Goal: Register for event/course

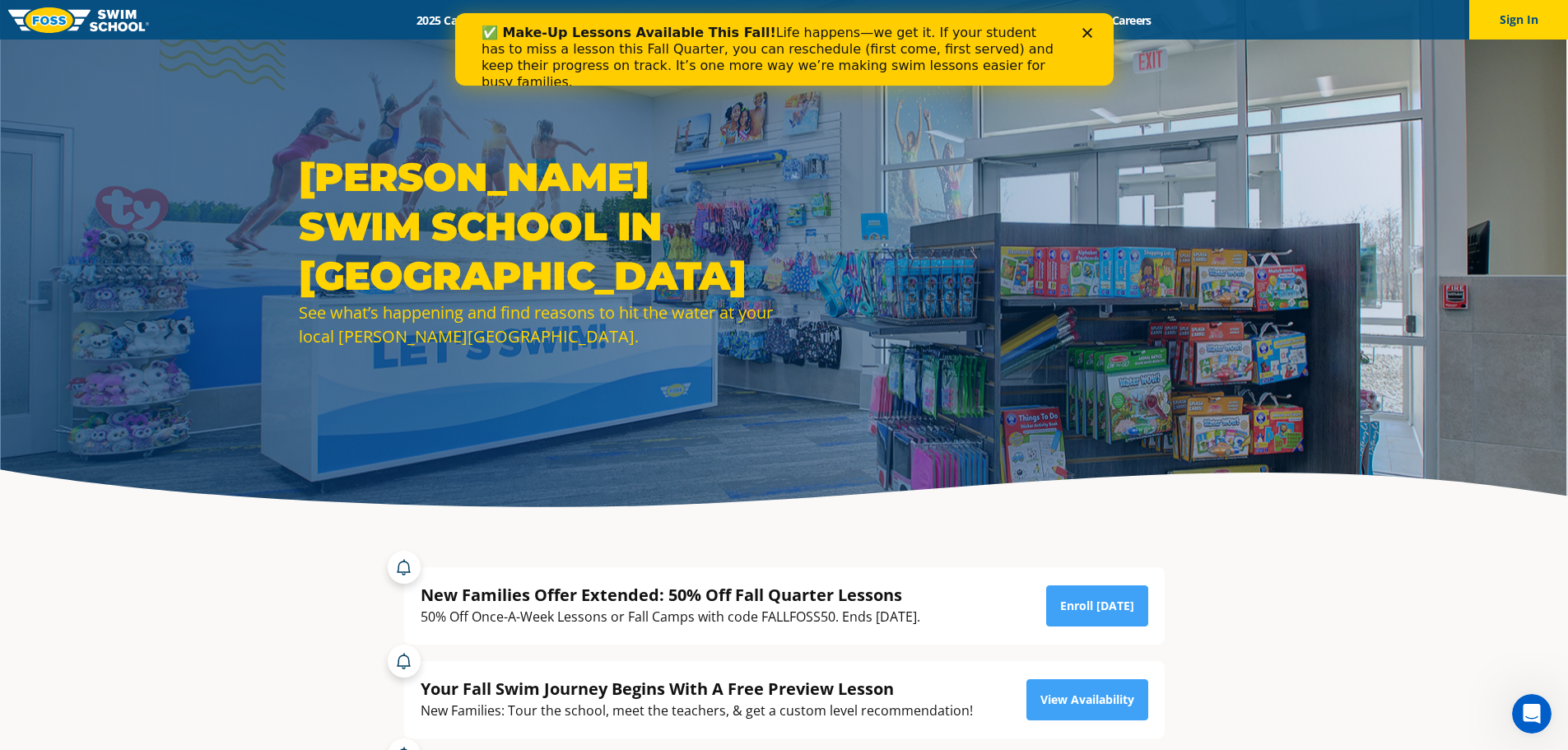
click at [1086, 33] on polygon "Close" at bounding box center [1086, 33] width 9 height 9
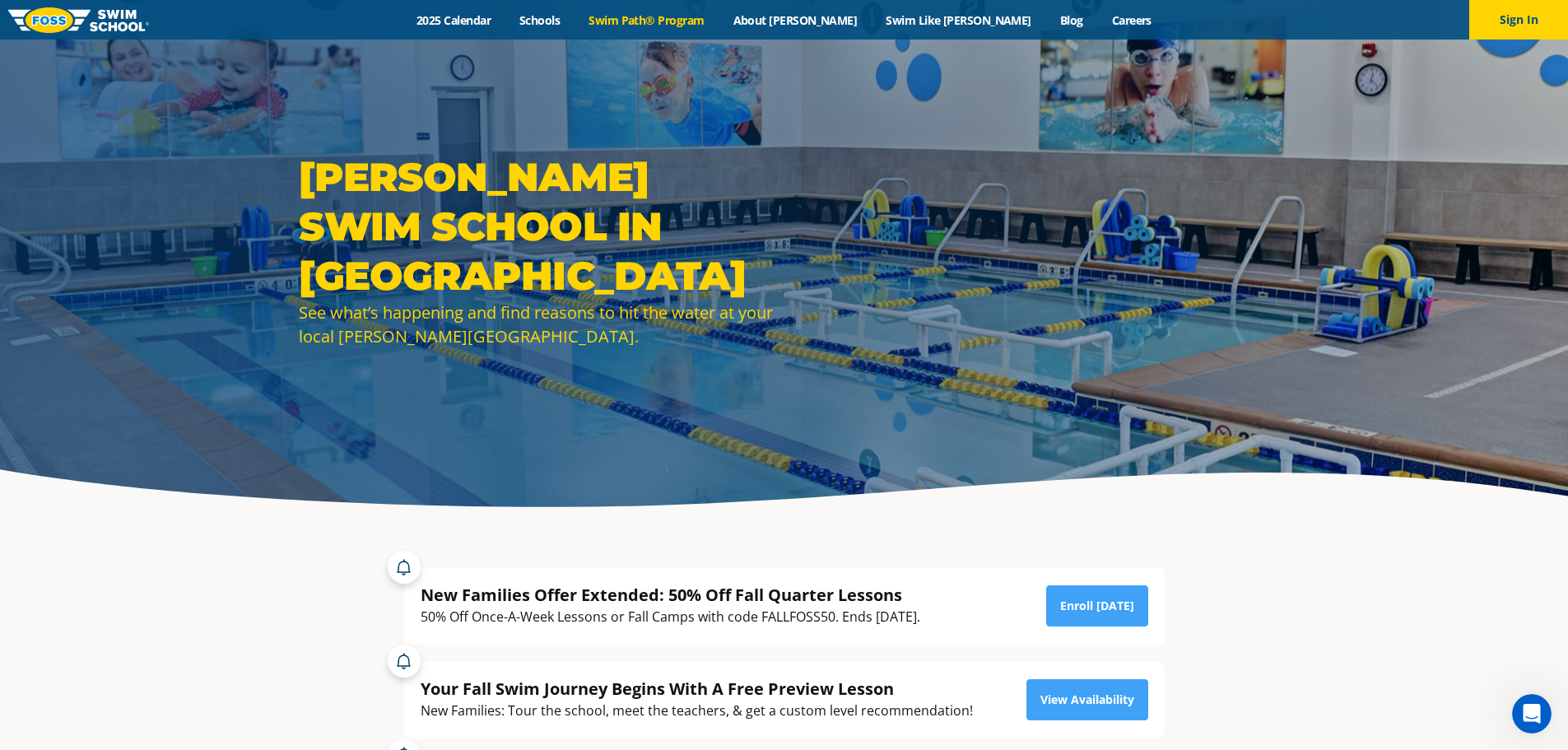
click at [706, 24] on link "Swim Path® Program" at bounding box center [646, 20] width 144 height 15
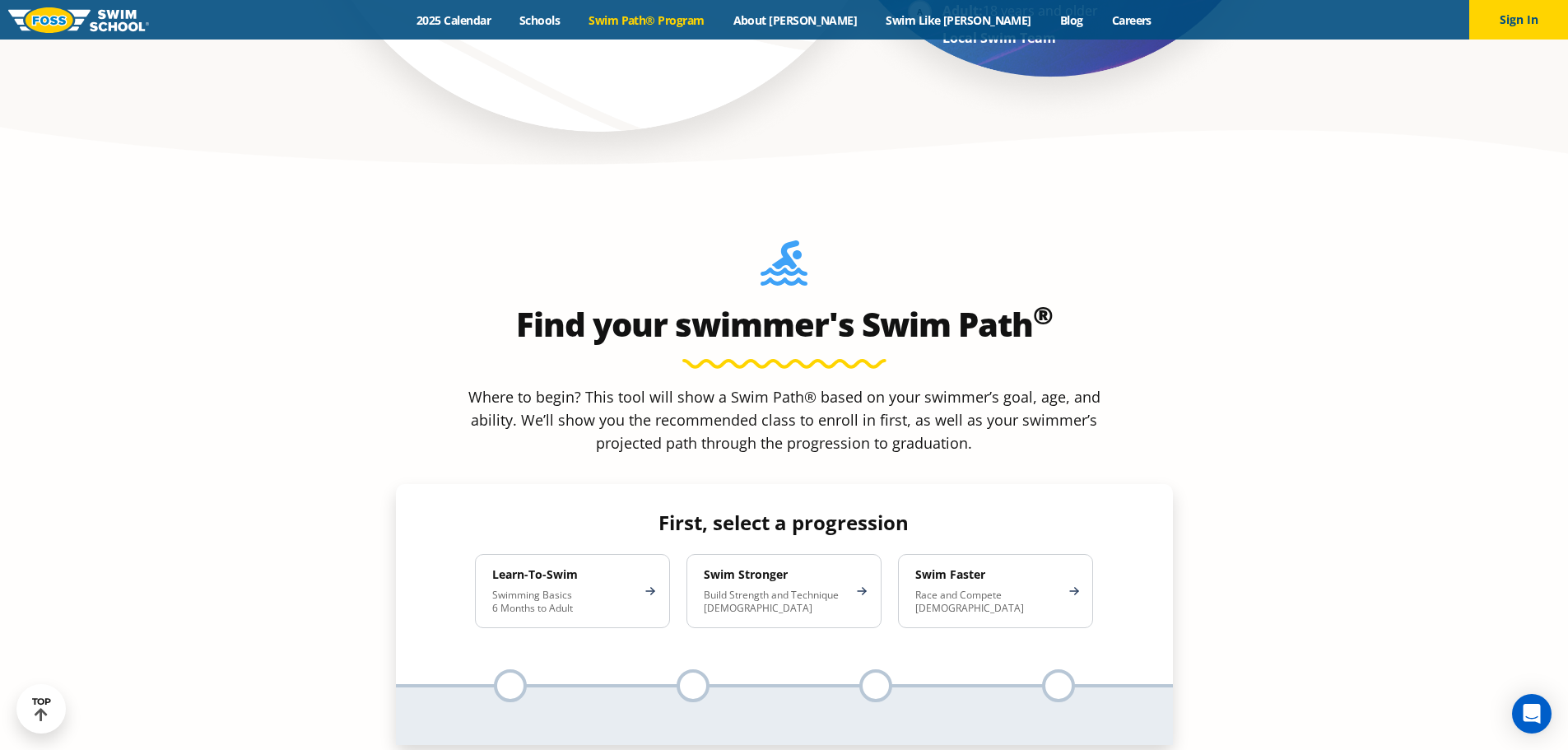
scroll to position [1565, 0]
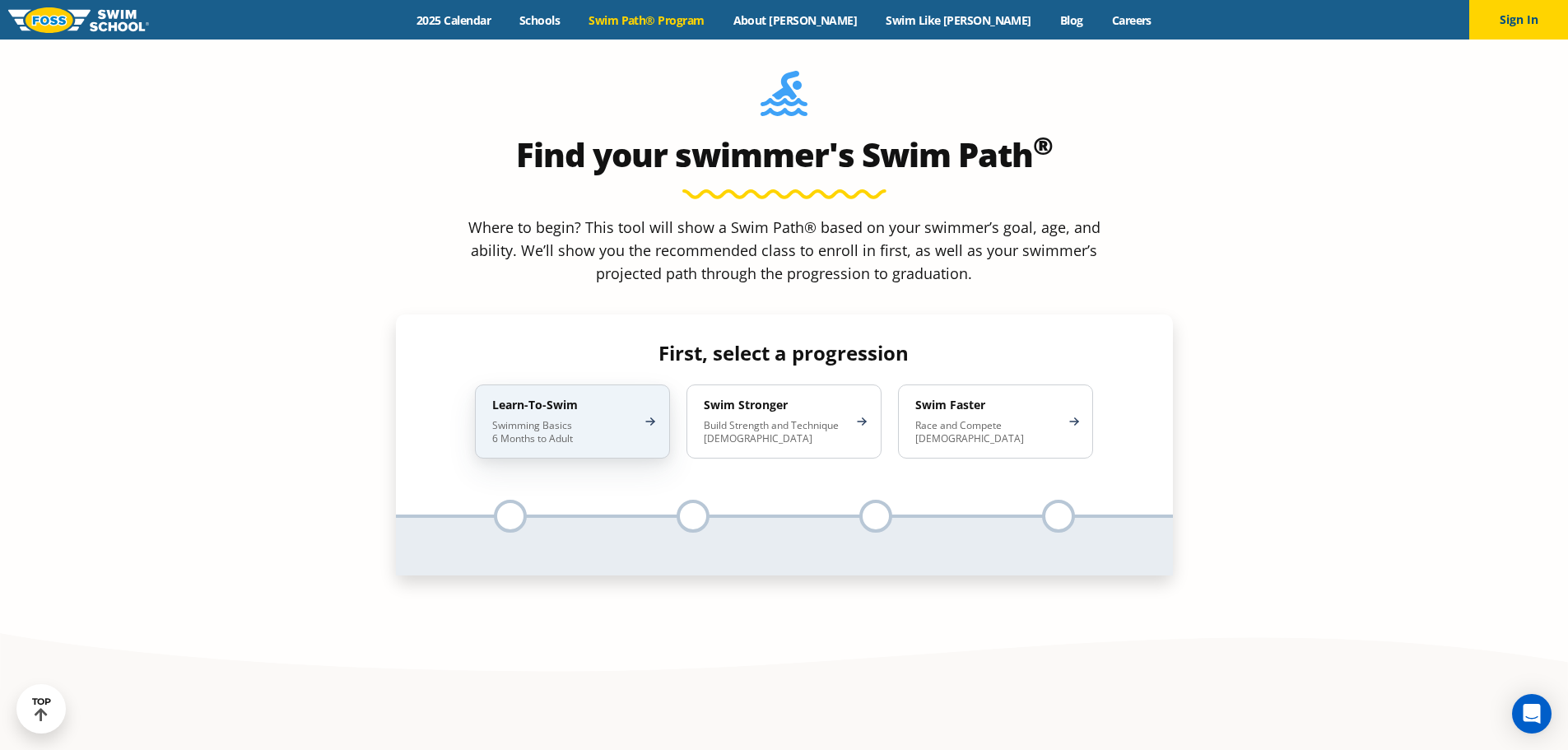
click at [560, 384] on div "Learn-To-Swim Swimming Basics 6 Months to Adult" at bounding box center [573, 421] width 195 height 74
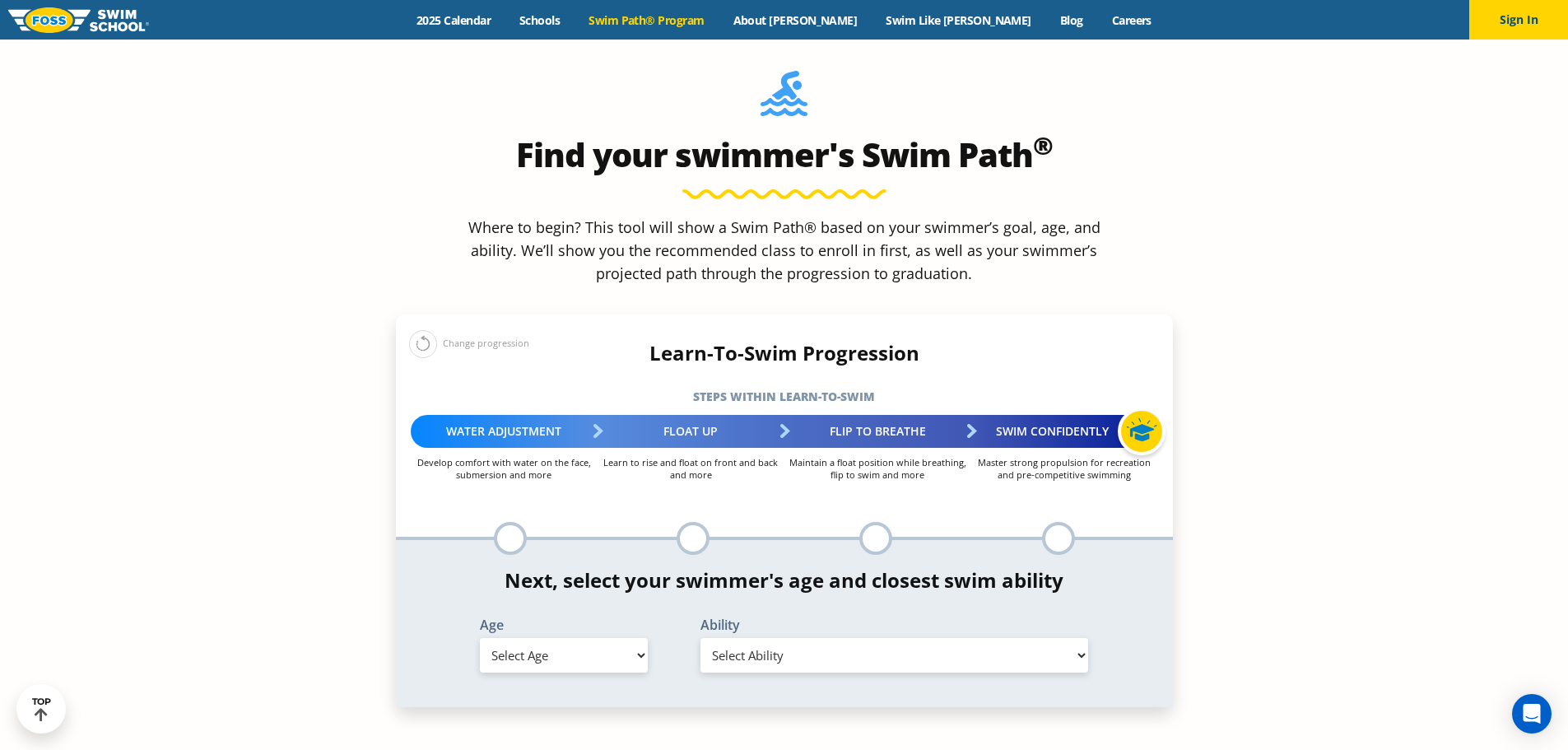
click at [602, 638] on select "Select Age 6 months - 1 year 1 year 2 years 3 years 4 years 5 years 6 years 7 y…" at bounding box center [563, 655] width 168 height 34
select select "6-months---1-year"
click at [480, 638] on select "Select Age 6 months - 1 year 1 year 2 years 3 years 4 years 5 years 6 years 7 y…" at bounding box center [563, 655] width 168 height 34
click at [763, 638] on select "Select Ability First in-water experience Comfortable with water poured over the…" at bounding box center [895, 655] width 389 height 34
click at [701, 638] on select "Select Ability First in-water experience Comfortable with water poured over the…" at bounding box center [895, 655] width 389 height 34
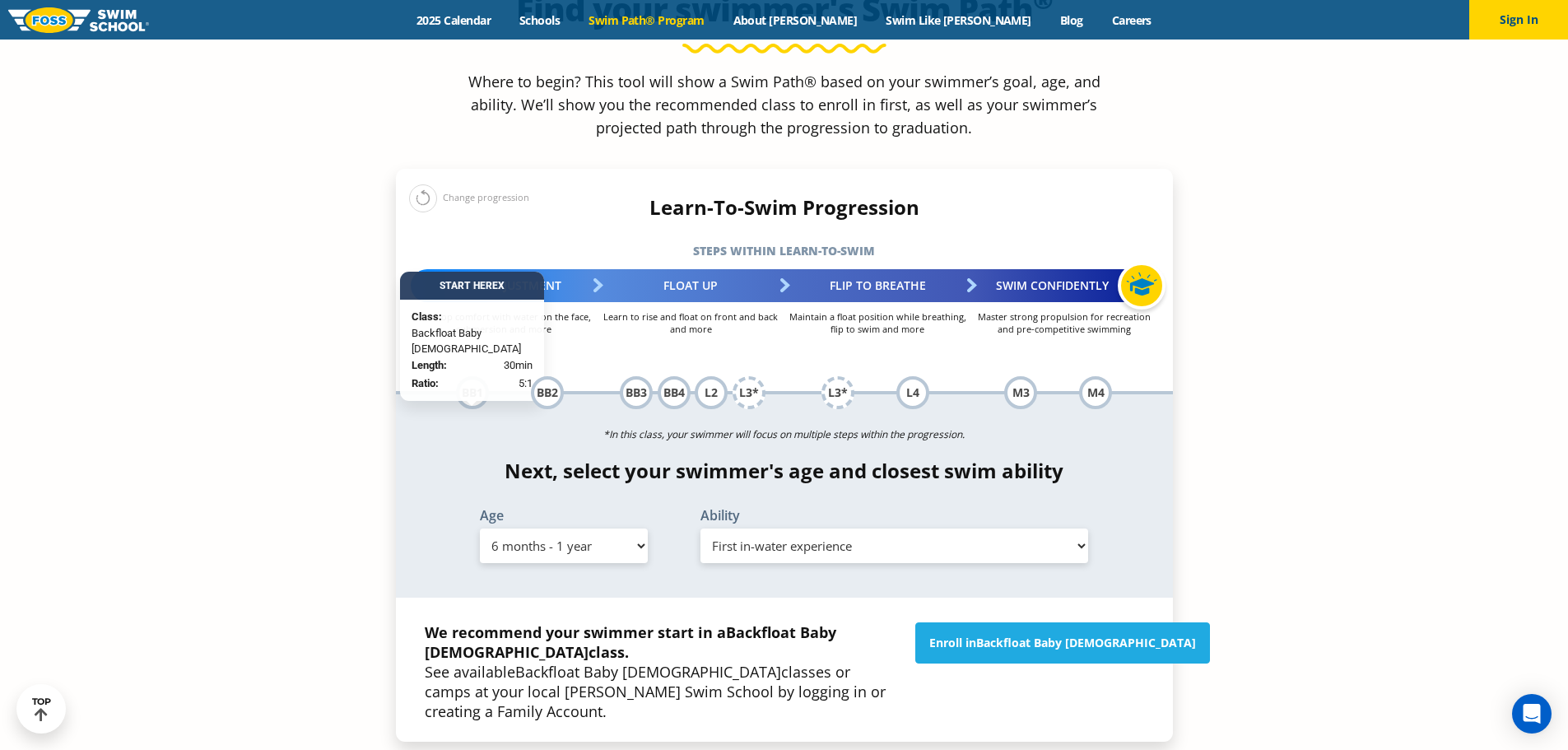
scroll to position [1730, 0]
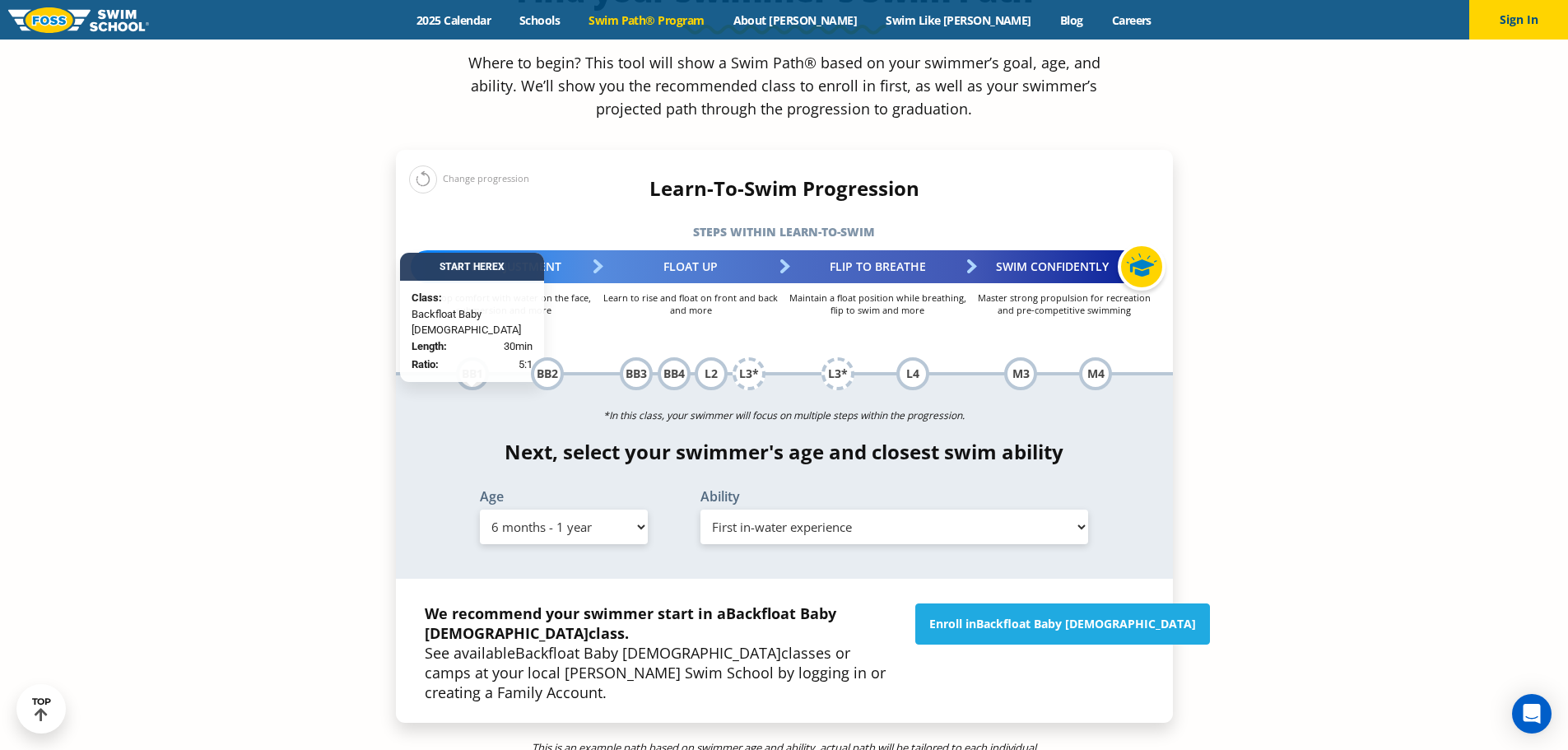
click at [831, 510] on select "Select Ability First in-water experience Comfortable with water poured over the…" at bounding box center [895, 527] width 389 height 34
select select "6-months---1-year-comfortable-with-water-poured-over-their-head-but-not-eyes-or…"
click at [701, 510] on select "Select Ability First in-water experience Comfortable with water poured over the…" at bounding box center [895, 527] width 389 height 34
click at [1031, 604] on div "Enroll in Backfloat Baby 1" at bounding box center [1029, 653] width 245 height 99
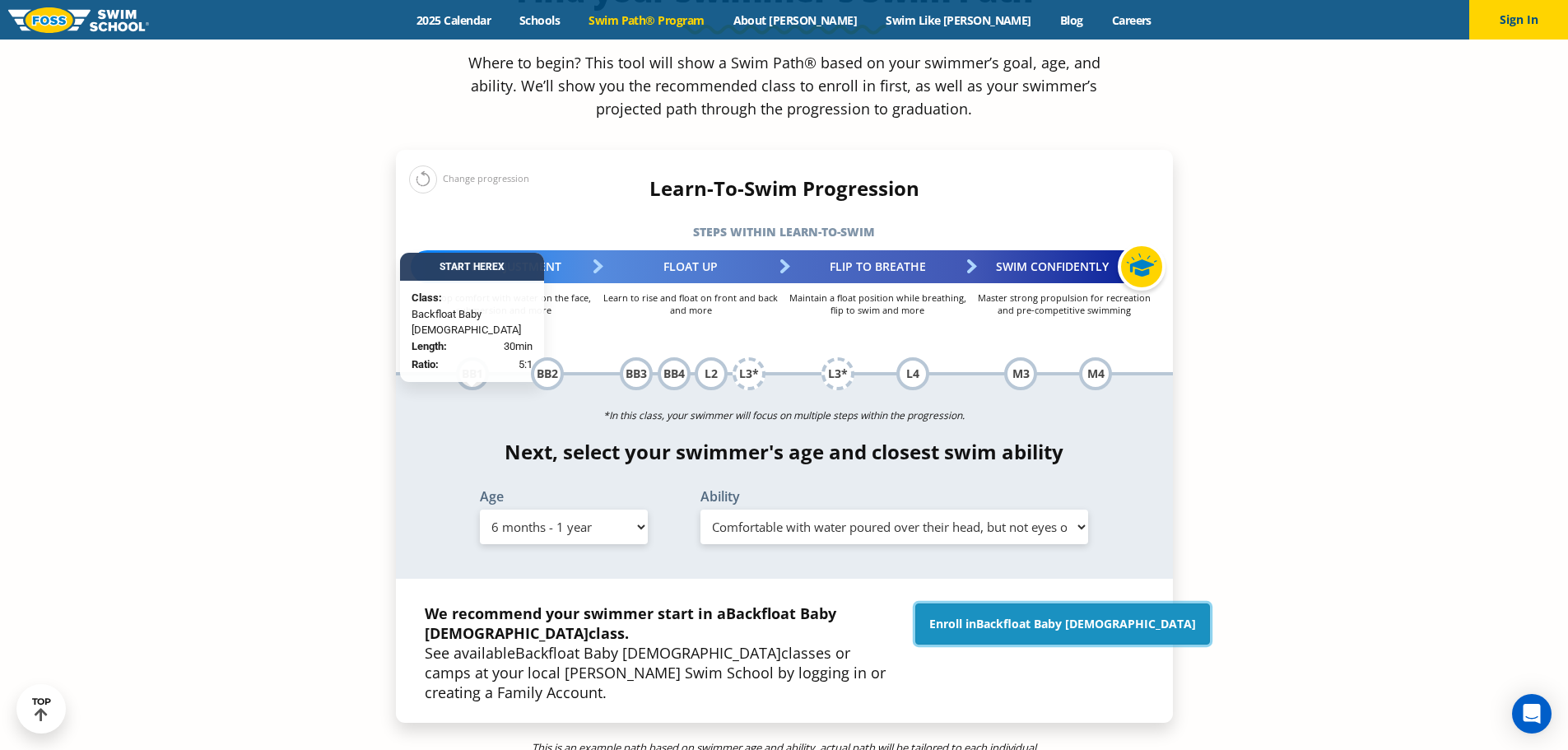
click at [1045, 604] on link "Enroll in Backfloat Baby 1" at bounding box center [1063, 624] width 295 height 41
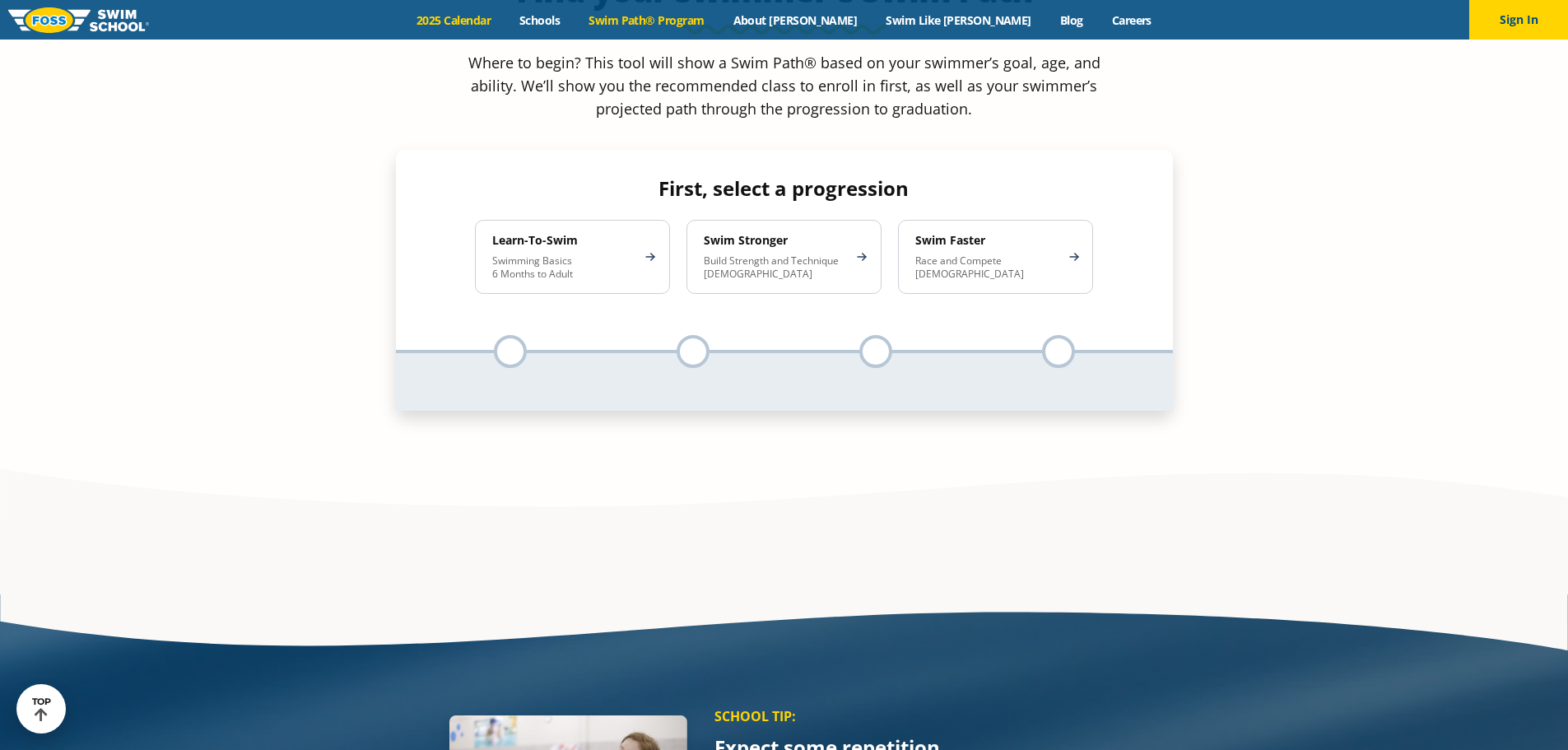
click at [499, 16] on link "2025 Calendar" at bounding box center [454, 20] width 103 height 15
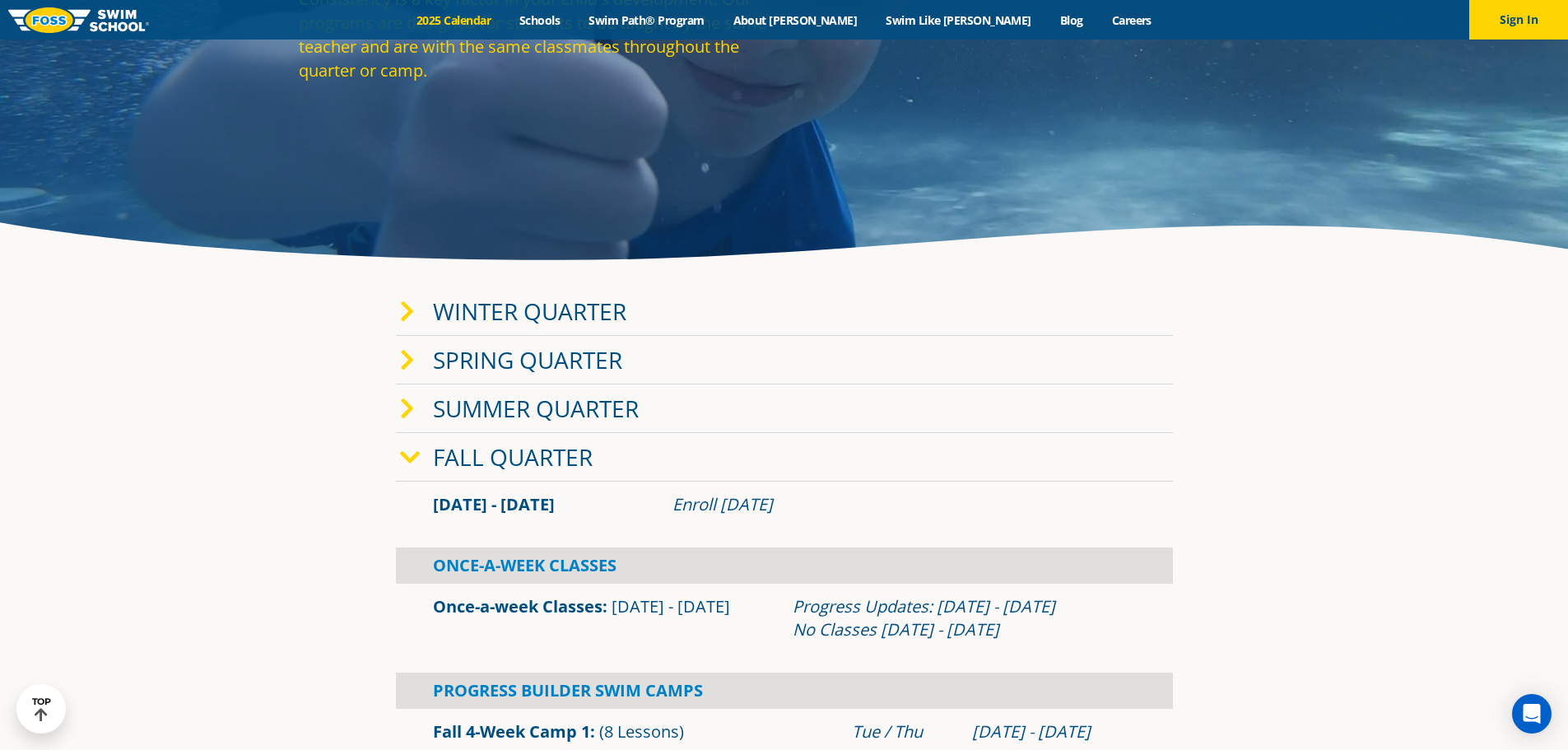
click at [536, 307] on link "Winter Quarter" at bounding box center [530, 311] width 193 height 31
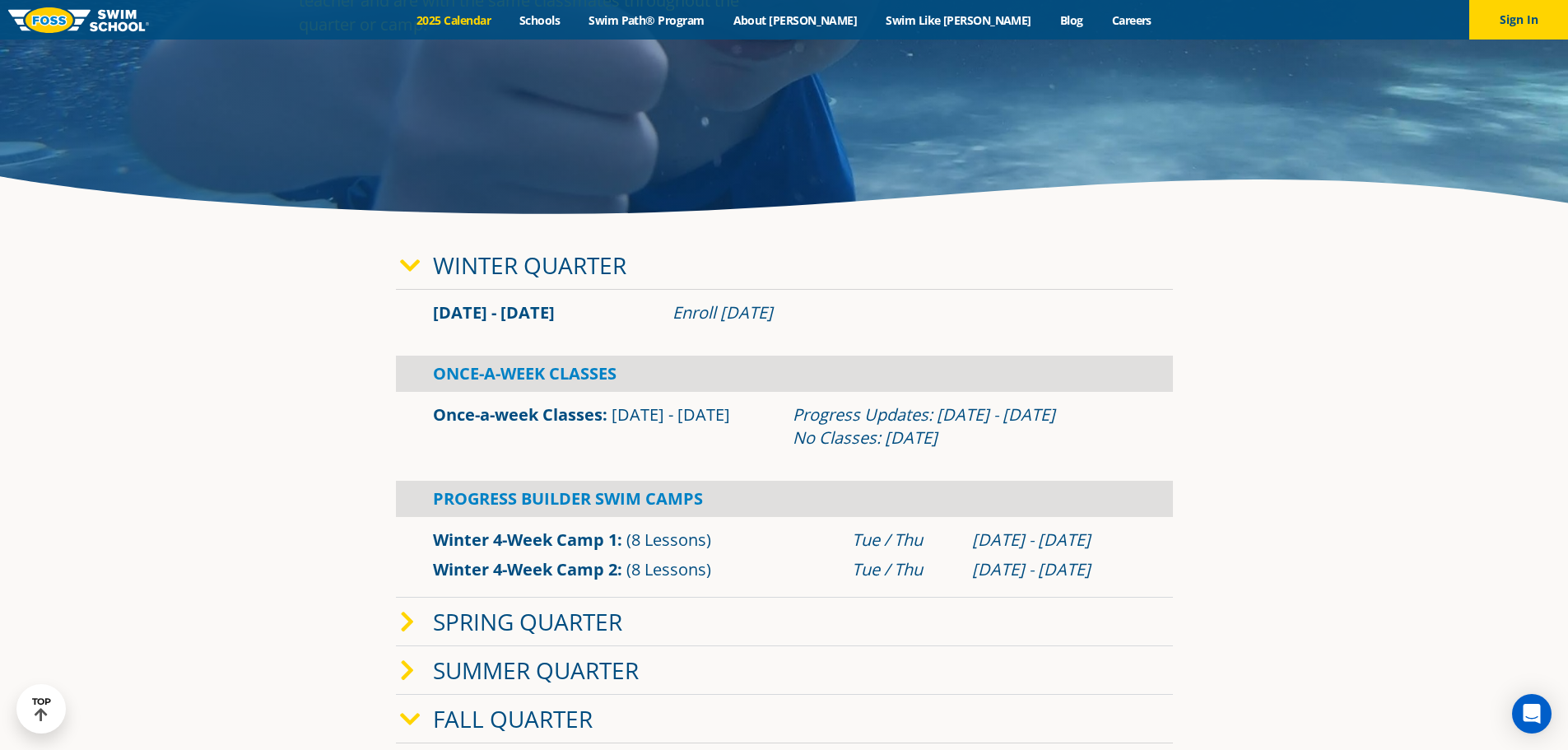
scroll to position [329, 0]
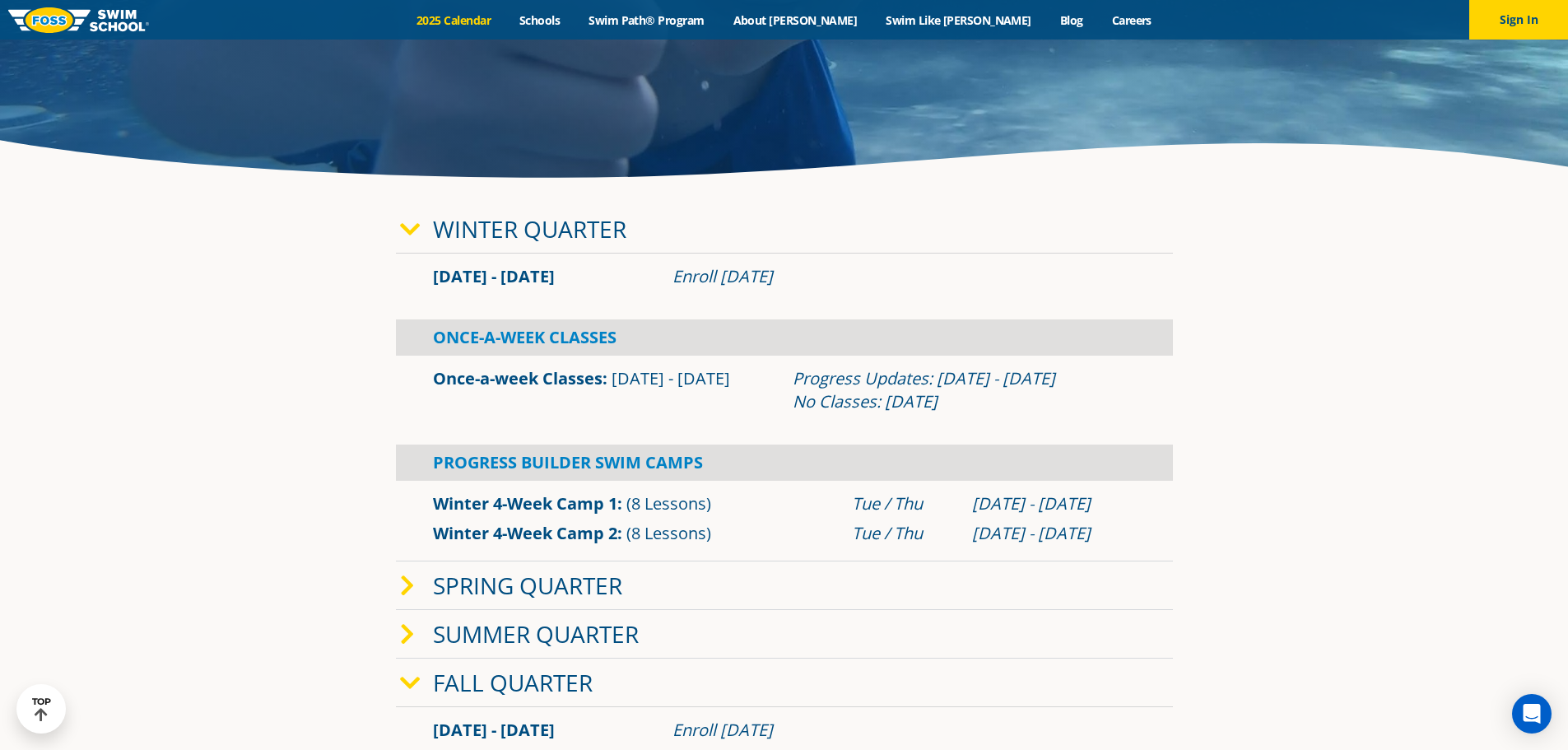
click at [559, 375] on link "Once-a-week Classes" at bounding box center [518, 378] width 169 height 22
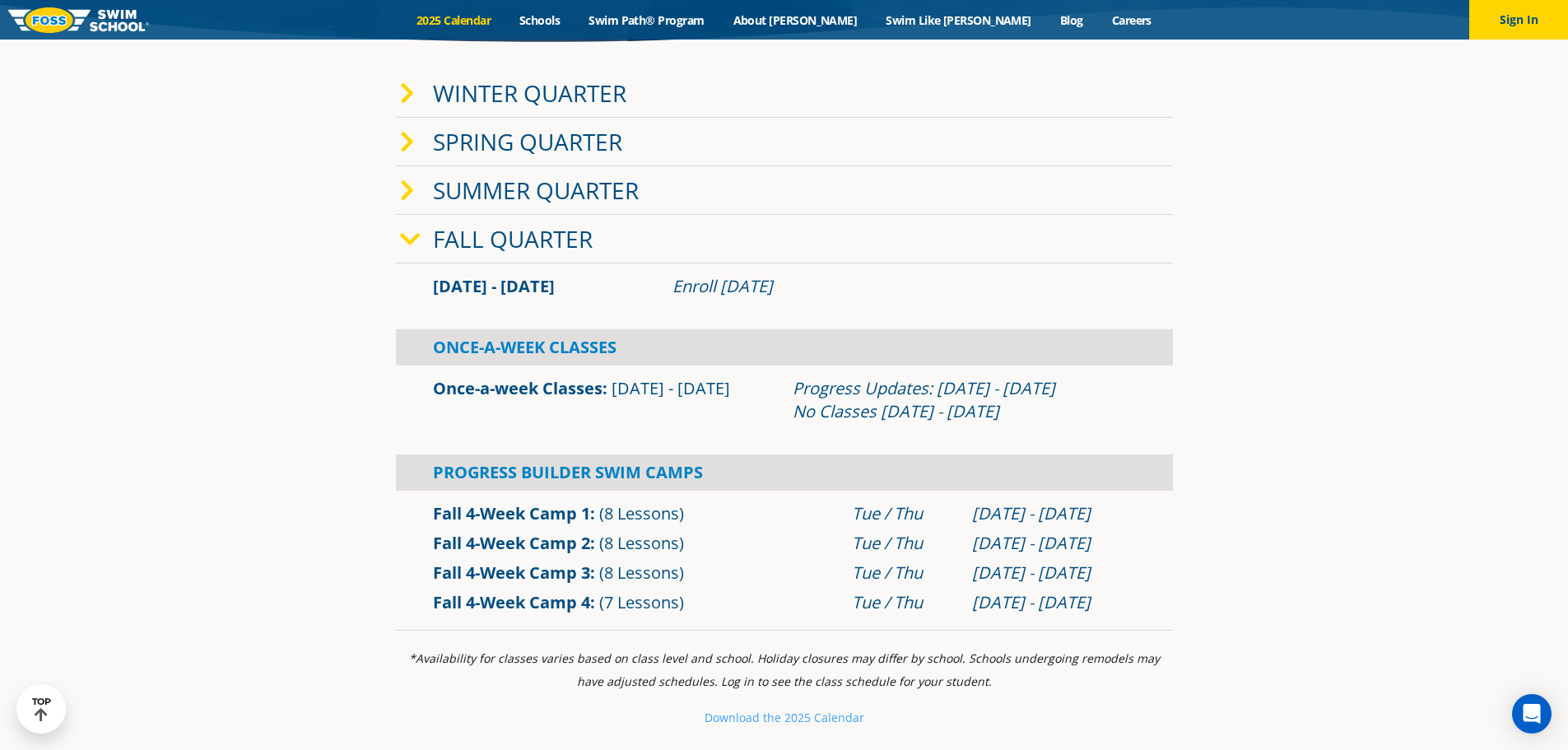
scroll to position [495, 0]
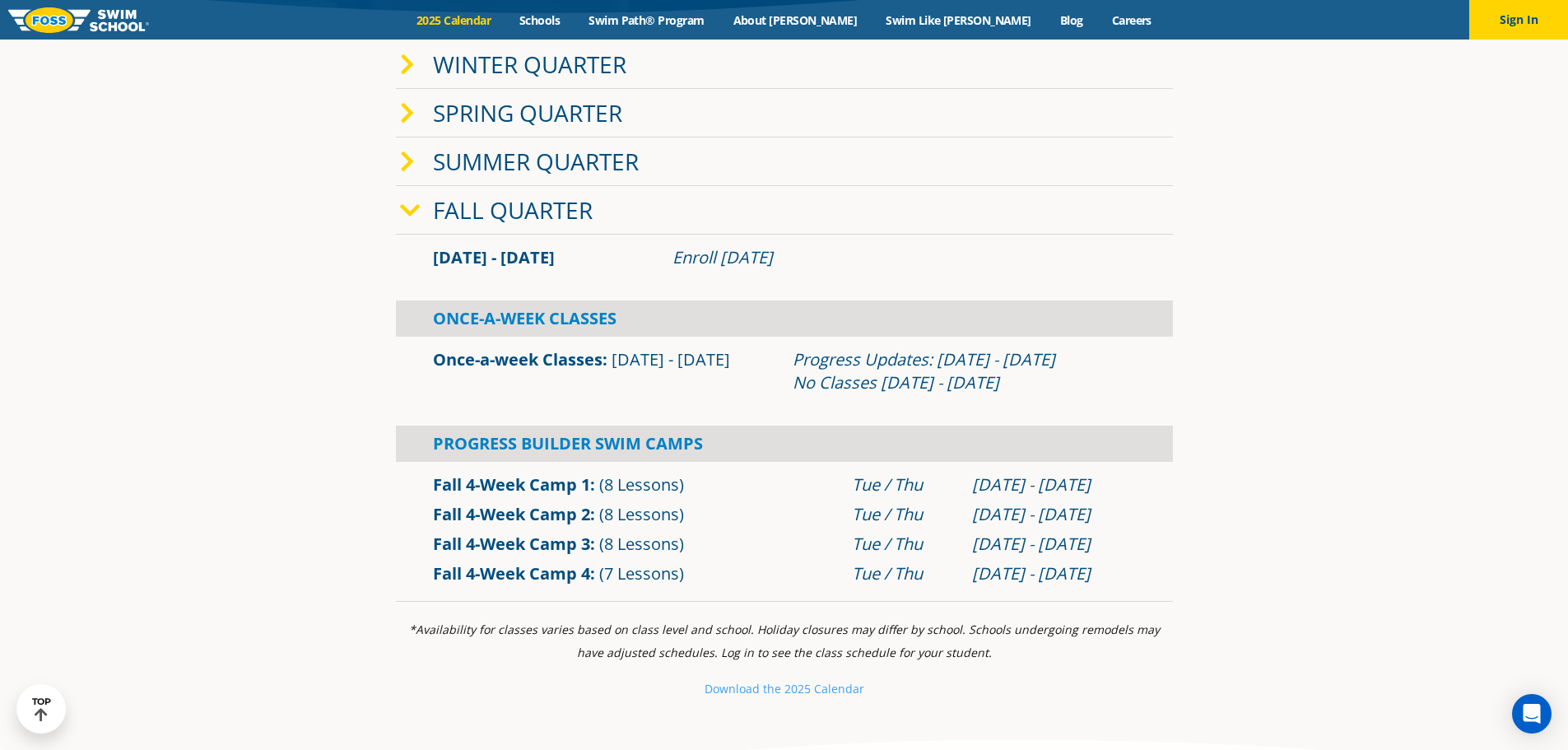
click at [471, 110] on link "Spring Quarter" at bounding box center [528, 113] width 189 height 31
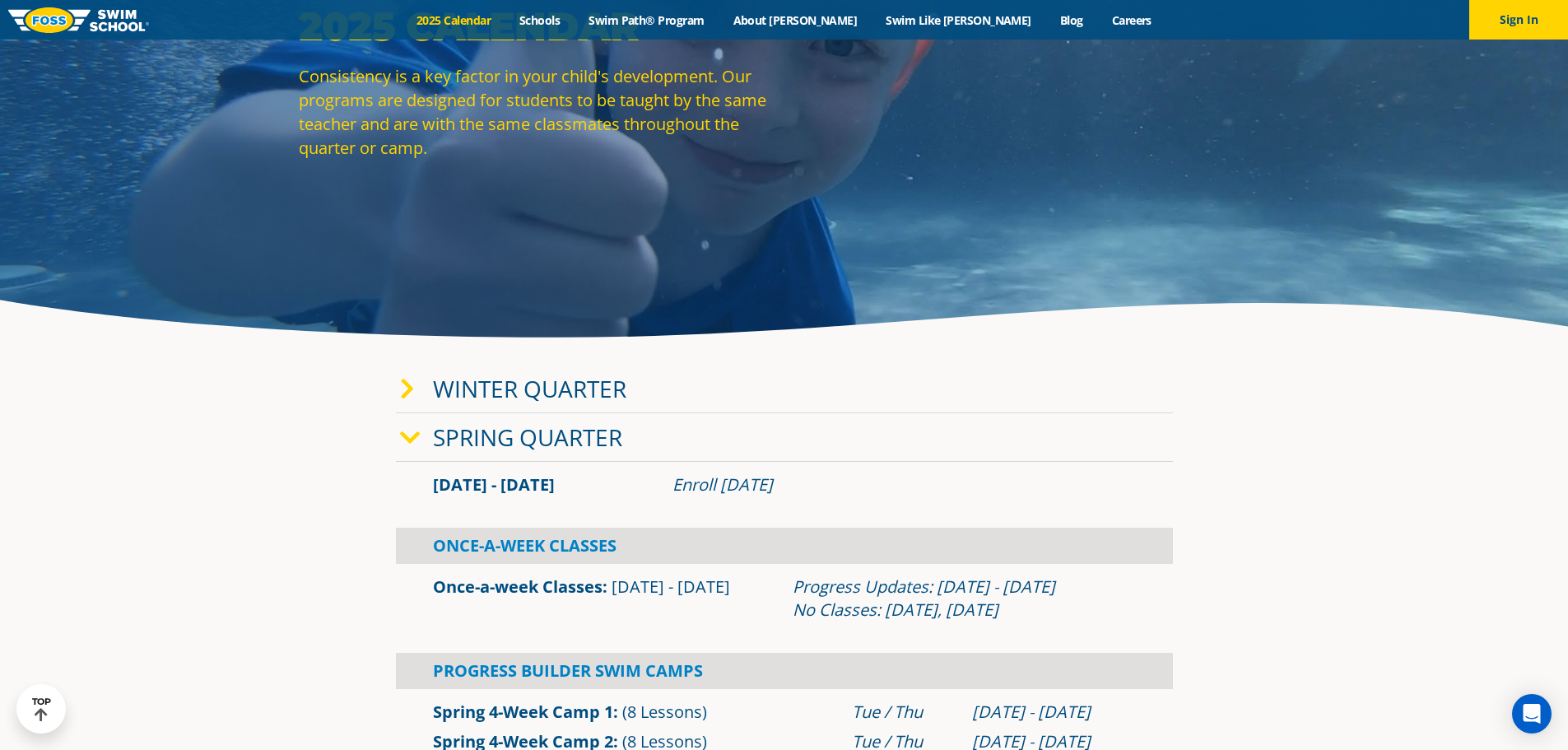
scroll to position [412, 0]
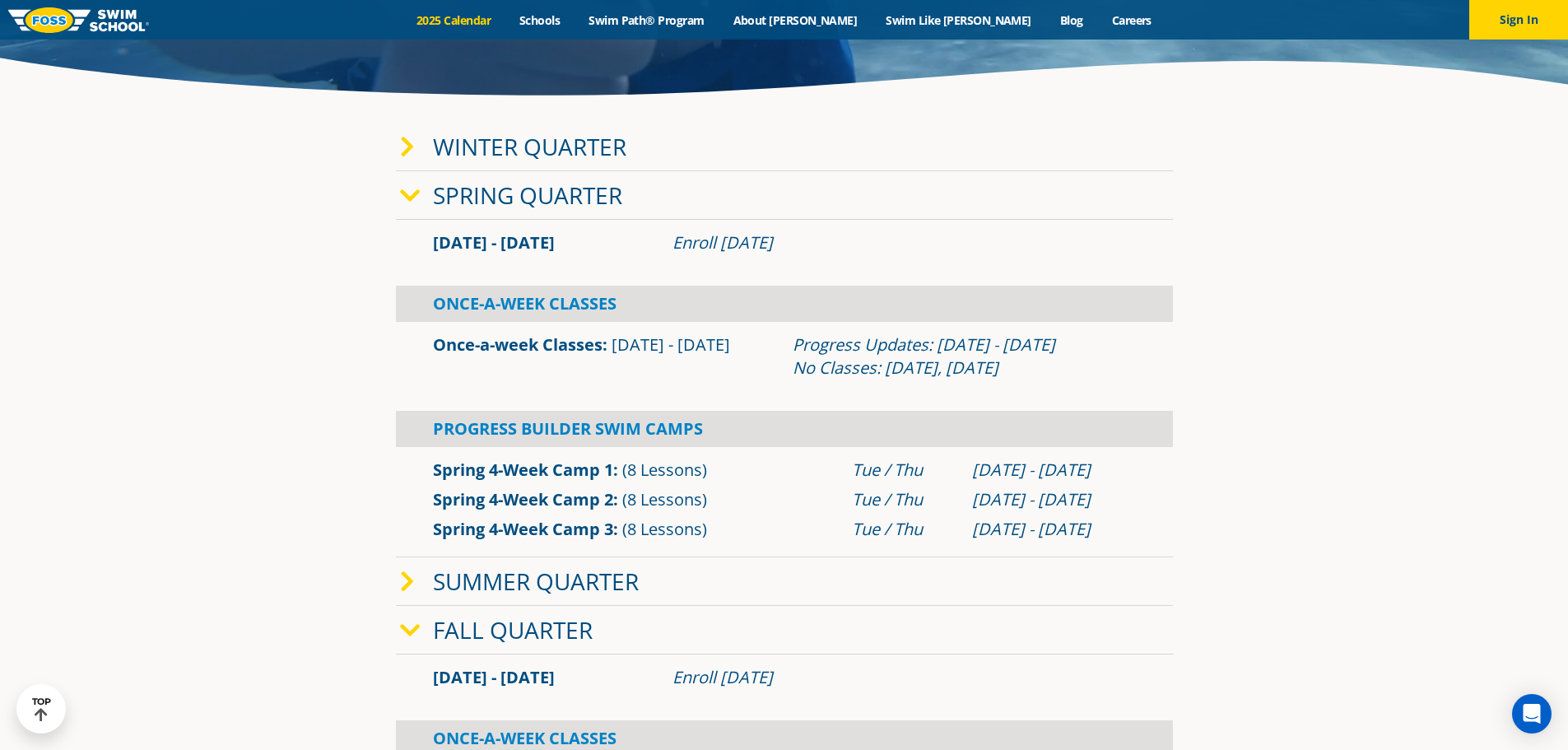
click at [306, 363] on section "Winter Quarter Jan 2 - Mar 12 Enroll Nov 12, 2024 Once-A-Week Classes" at bounding box center [784, 572] width 988 height 916
